Goal: Task Accomplishment & Management: Manage account settings

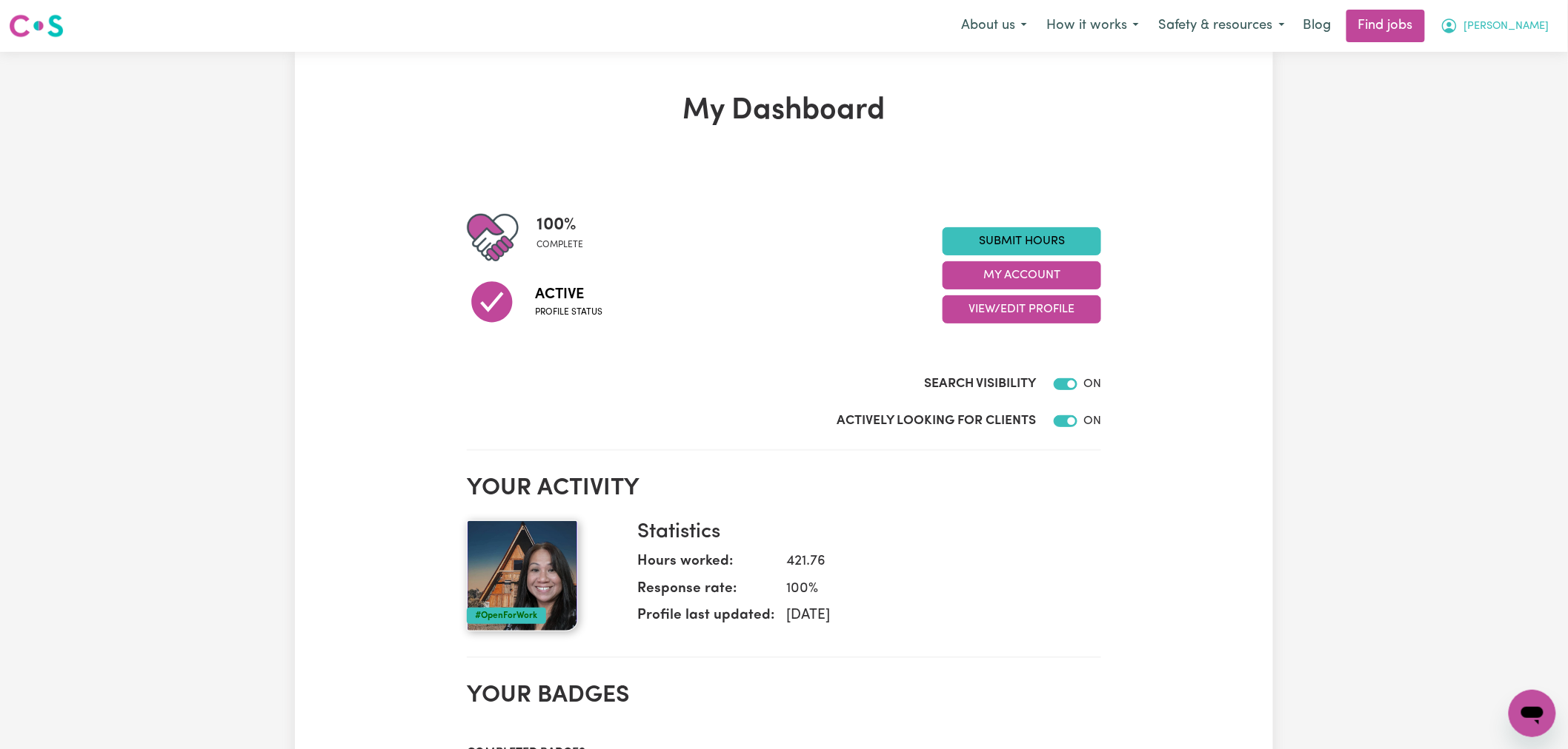
click at [1539, 19] on span "Sara" at bounding box center [1506, 26] width 85 height 17
click at [1501, 77] on link "My Dashboard" at bounding box center [1499, 85] width 117 height 28
click at [1501, 58] on link "My Account" at bounding box center [1499, 58] width 117 height 28
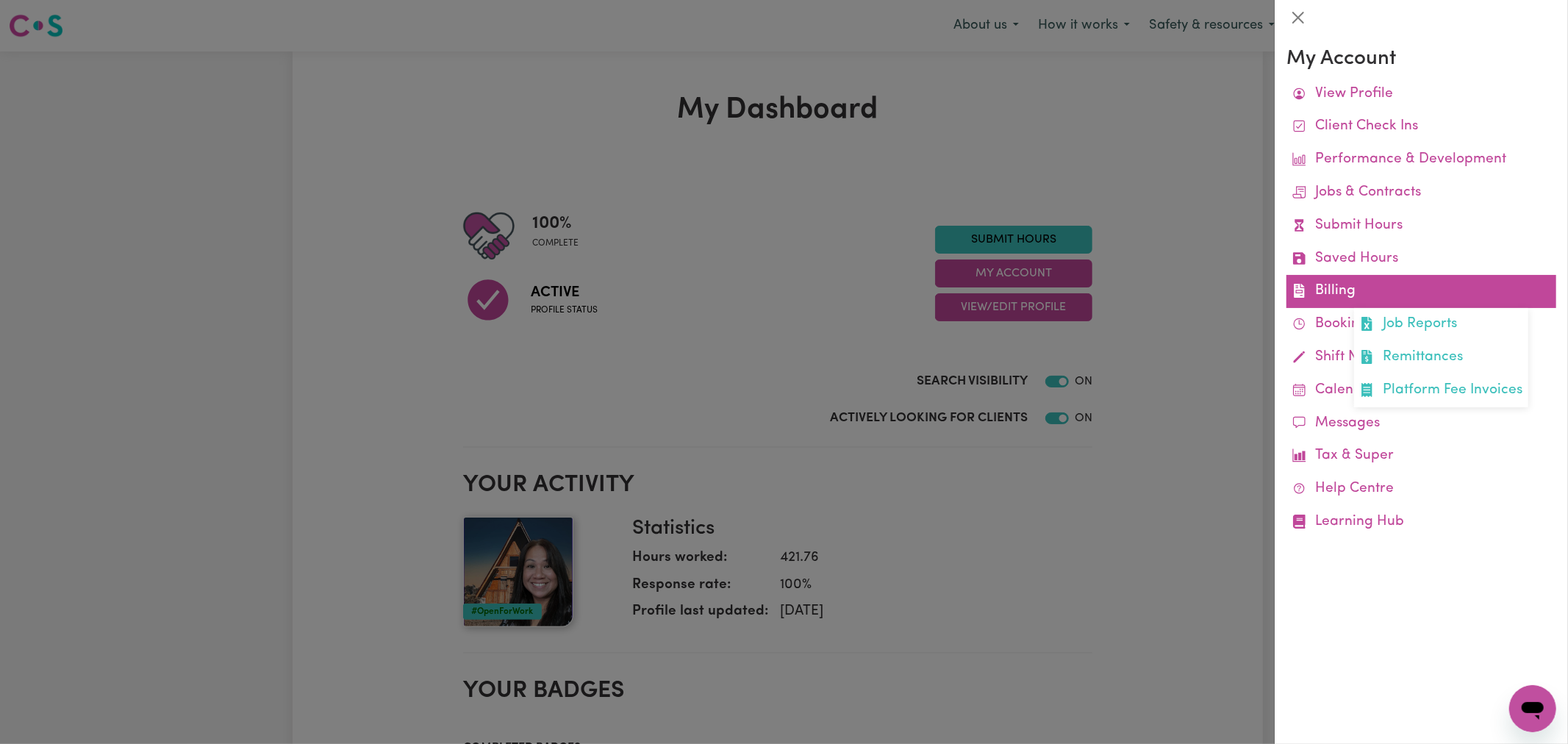
click at [1341, 298] on link "Billing Job Reports Remittances Platform Fee Invoices" at bounding box center [1422, 292] width 270 height 33
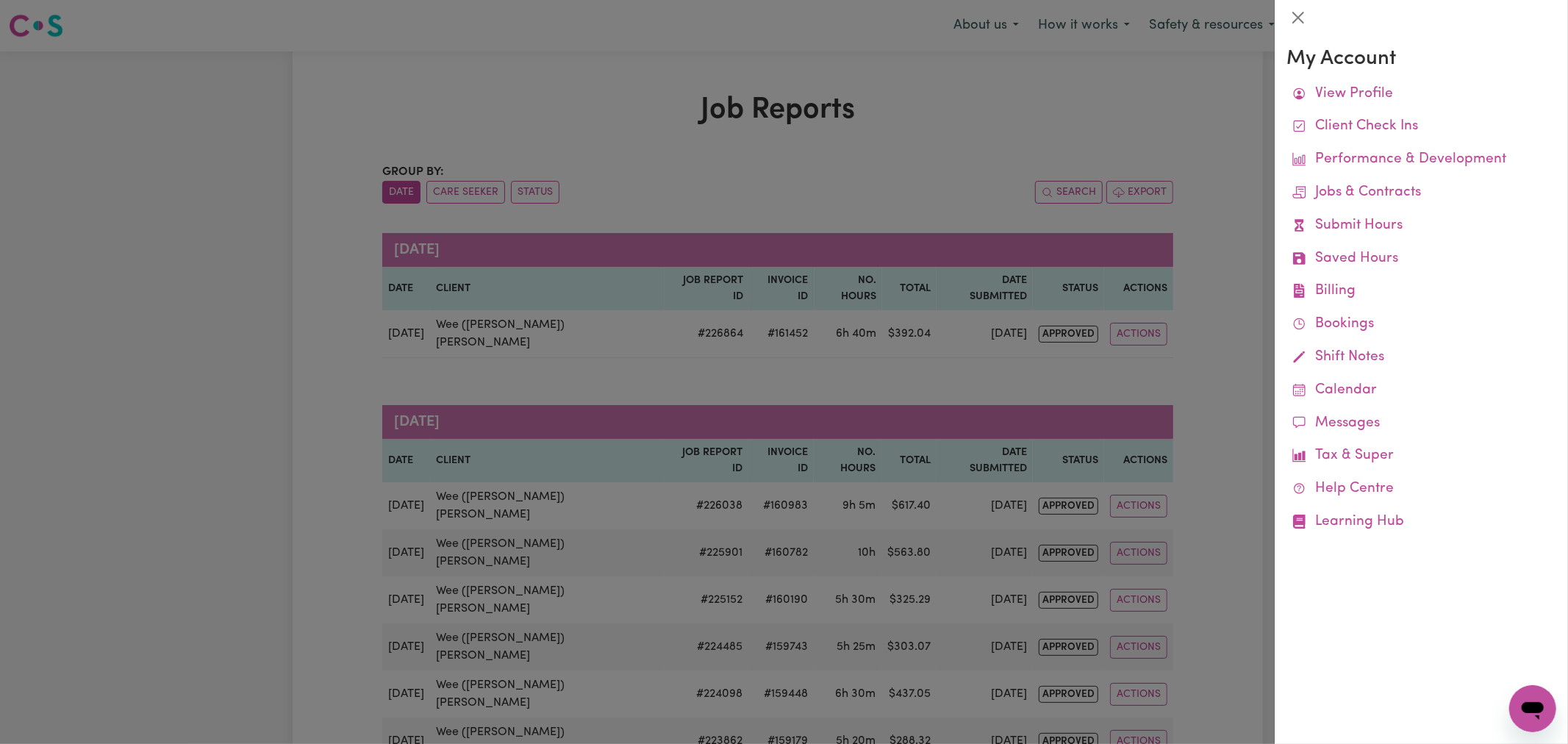
click at [508, 432] on div at bounding box center [784, 372] width 1568 height 744
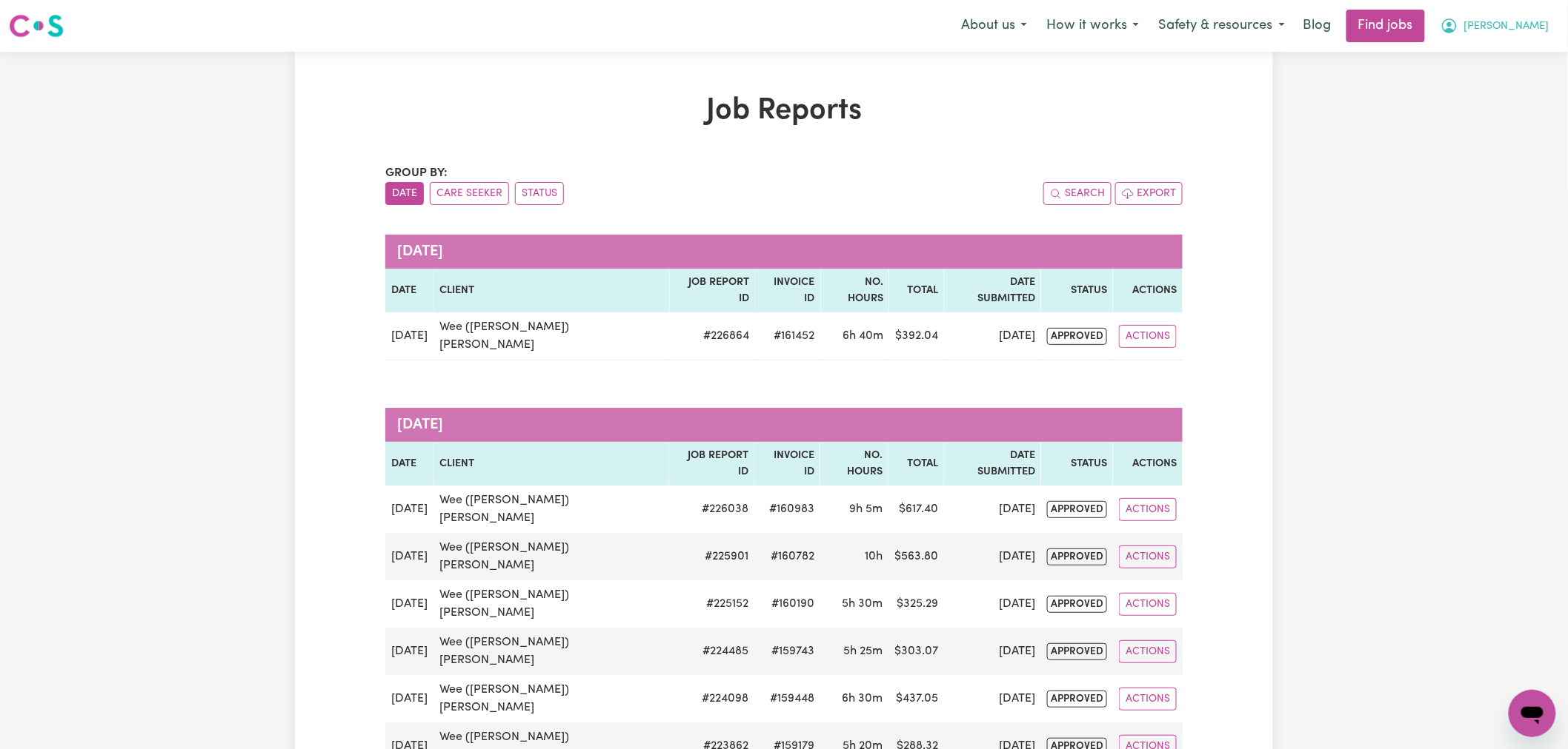
click at [1536, 36] on button "Sara" at bounding box center [1494, 25] width 128 height 31
click at [1484, 105] on link "Logout" at bounding box center [1499, 113] width 117 height 28
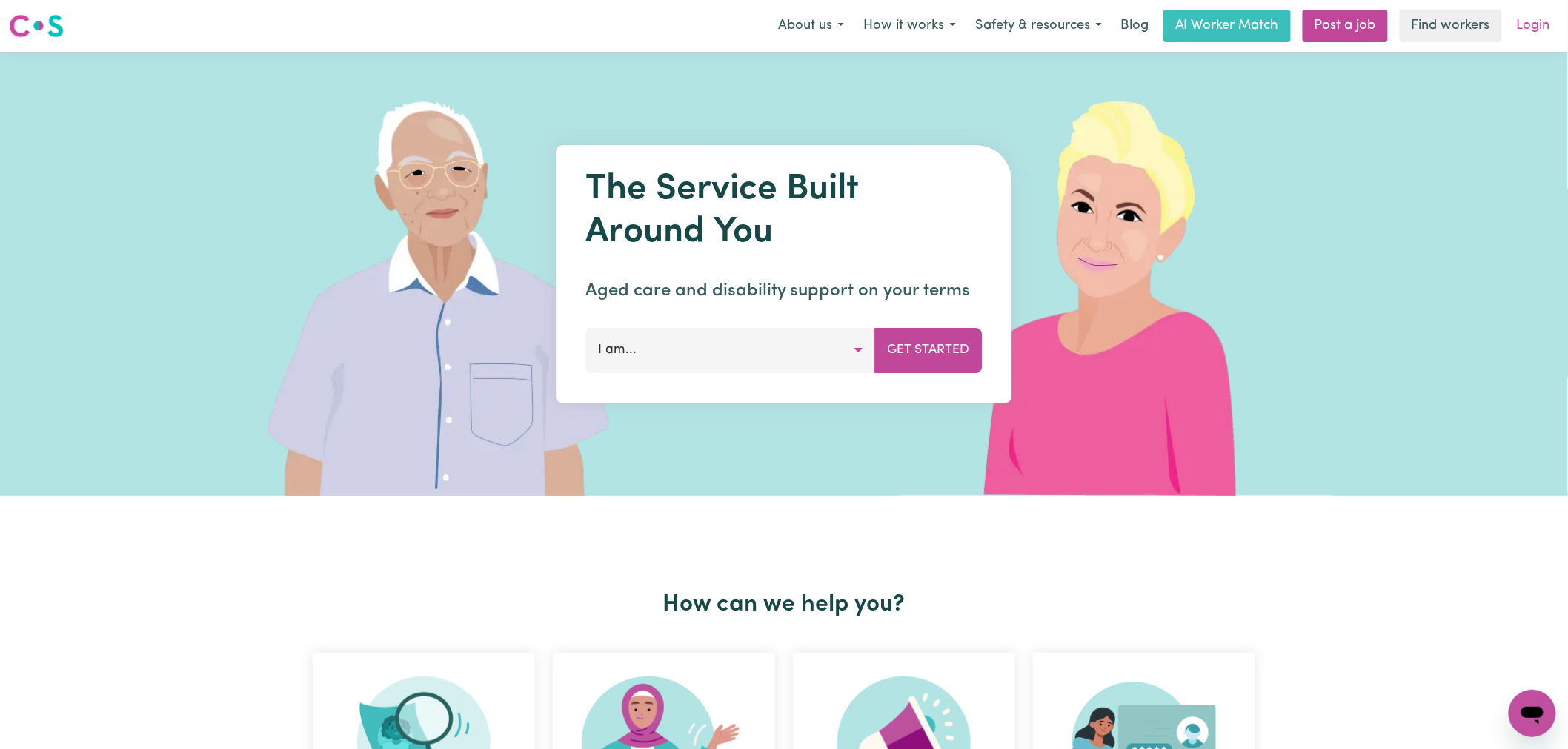
click at [1535, 25] on link "Login" at bounding box center [1533, 25] width 51 height 32
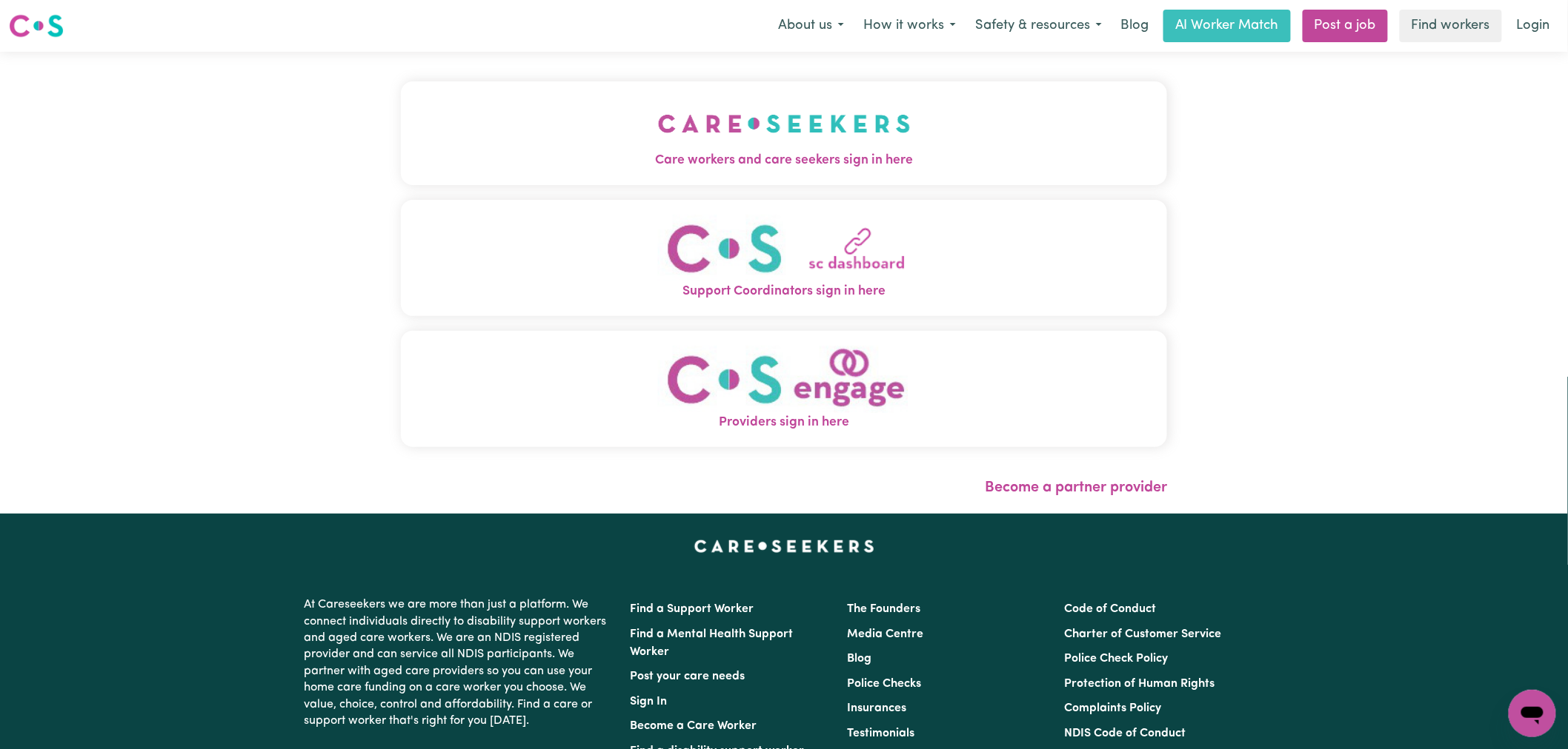
click at [578, 160] on span "Care workers and care seekers sign in here" at bounding box center [784, 160] width 766 height 19
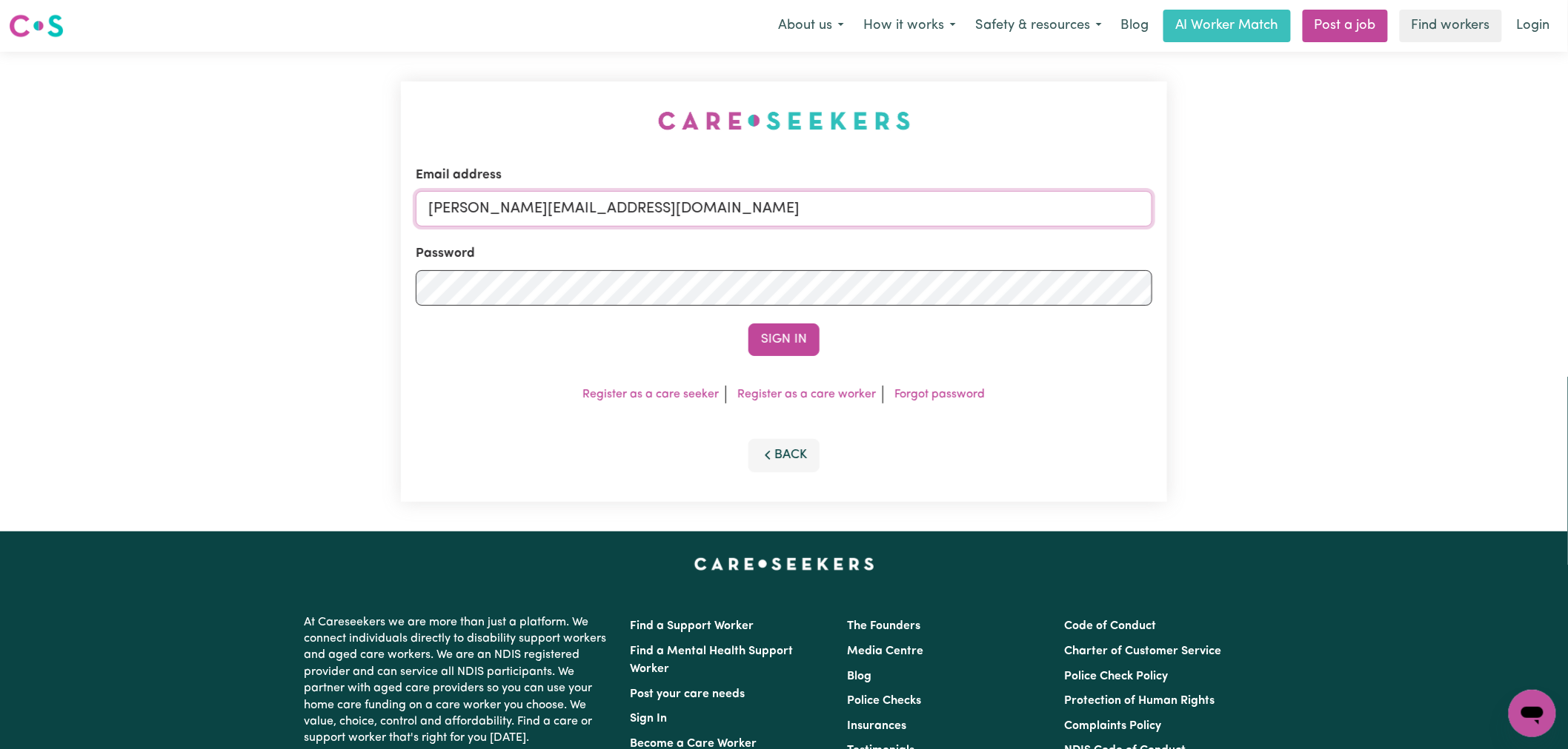
click at [732, 206] on input "[PERSON_NAME][EMAIL_ADDRESS][DOMAIN_NAME]" at bounding box center [784, 209] width 736 height 36
drag, startPoint x: 781, startPoint y: 216, endPoint x: 502, endPoint y: 211, distance: 279.0
click at [502, 211] on input "[EMAIL_ADDRESS][DOMAIN_NAME]" at bounding box center [784, 209] width 736 height 36
type input "superuser~StevenLy@careseekers.com.au"
click at [748, 324] on button "Sign In" at bounding box center [784, 339] width 71 height 32
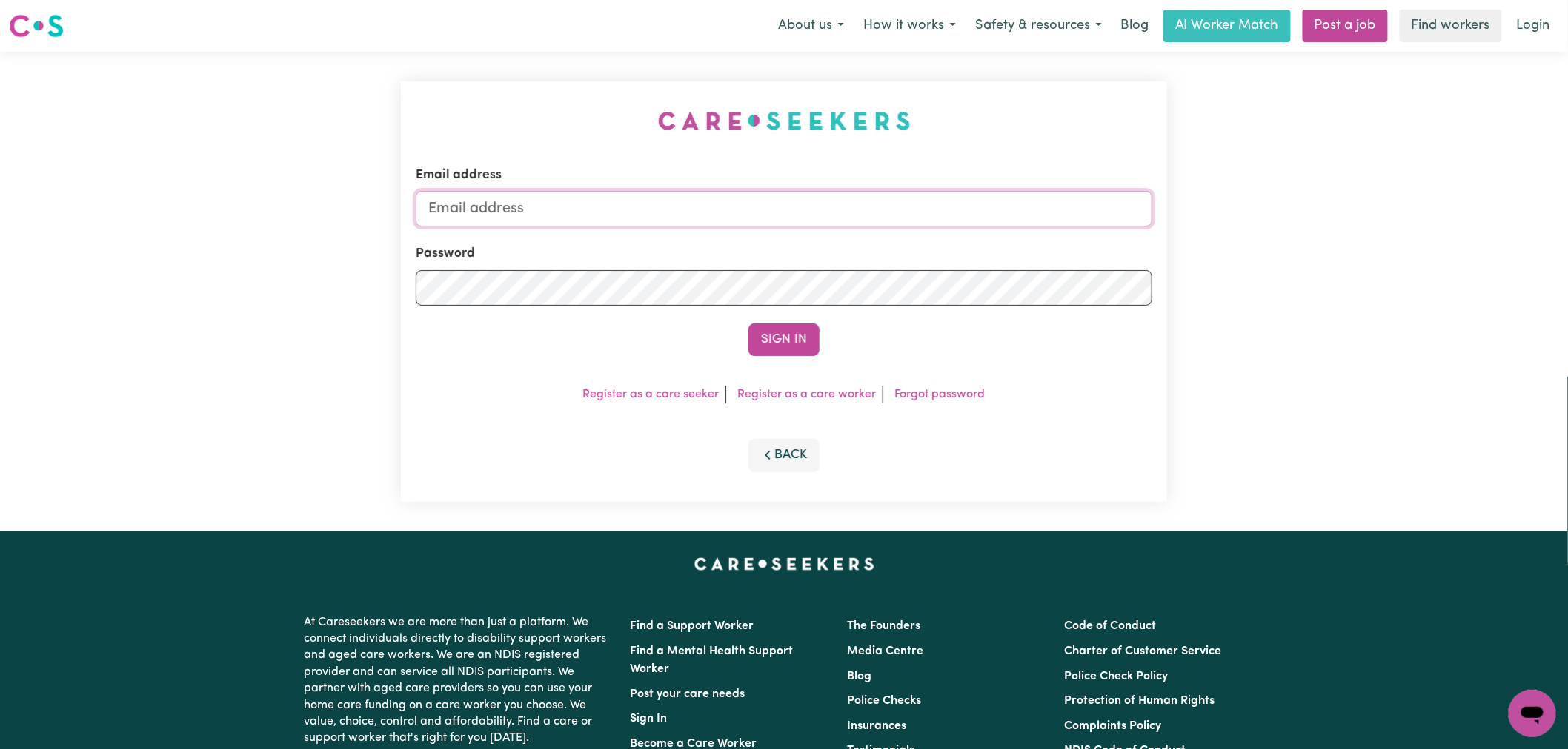
click at [695, 212] on input "Email address" at bounding box center [784, 209] width 736 height 36
click at [688, 203] on input "[PERSON_NAME][EMAIL_ADDRESS][DOMAIN_NAME]" at bounding box center [784, 209] width 736 height 36
drag, startPoint x: 801, startPoint y: 203, endPoint x: 498, endPoint y: 201, distance: 303.0
click at [498, 201] on input "[EMAIL_ADDRESS][DOMAIN_NAME]" at bounding box center [784, 209] width 736 height 36
type input "[EMAIL_ADDRESS][DOMAIN_NAME]"
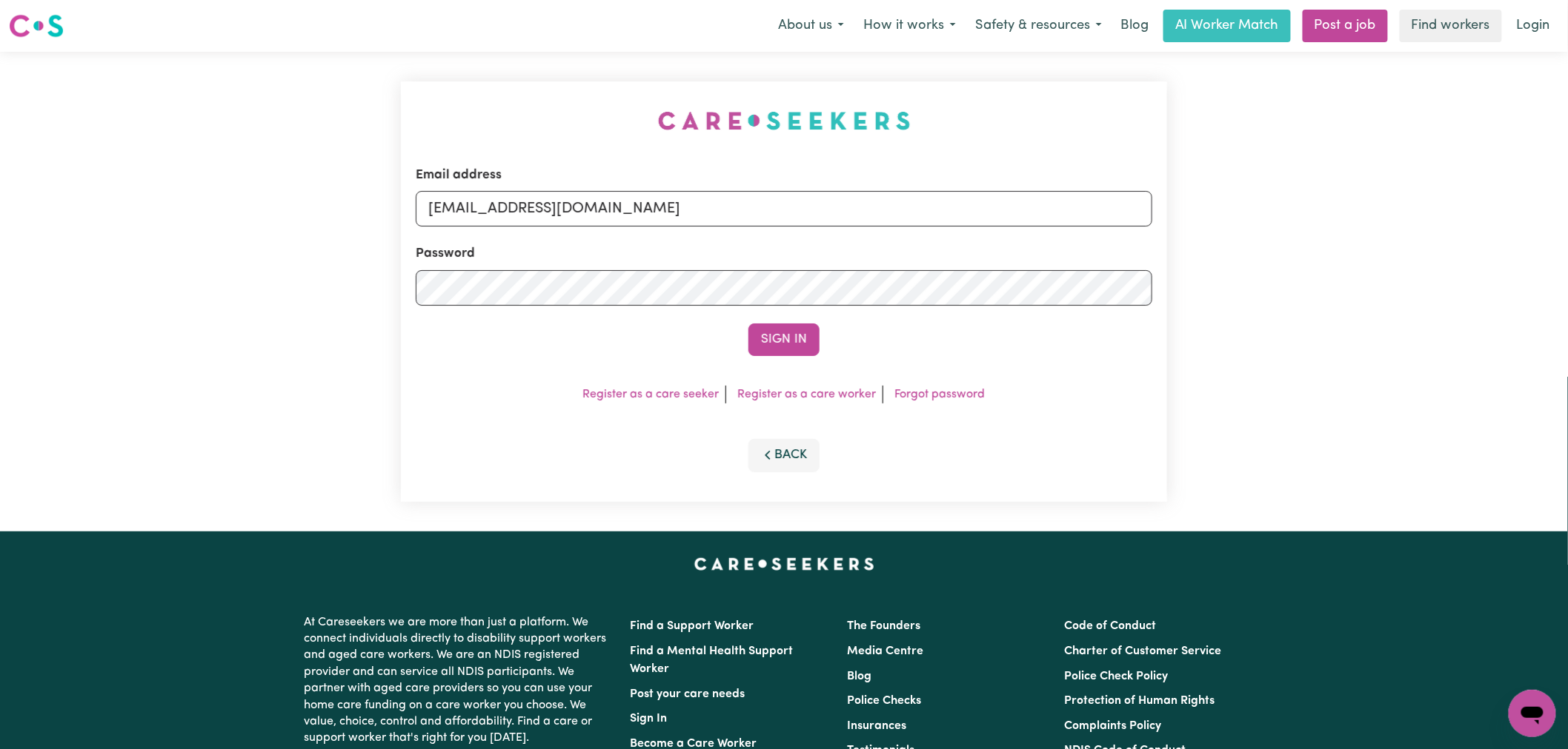
click at [748, 324] on button "Sign In" at bounding box center [784, 339] width 71 height 32
